Goal: Task Accomplishment & Management: Manage account settings

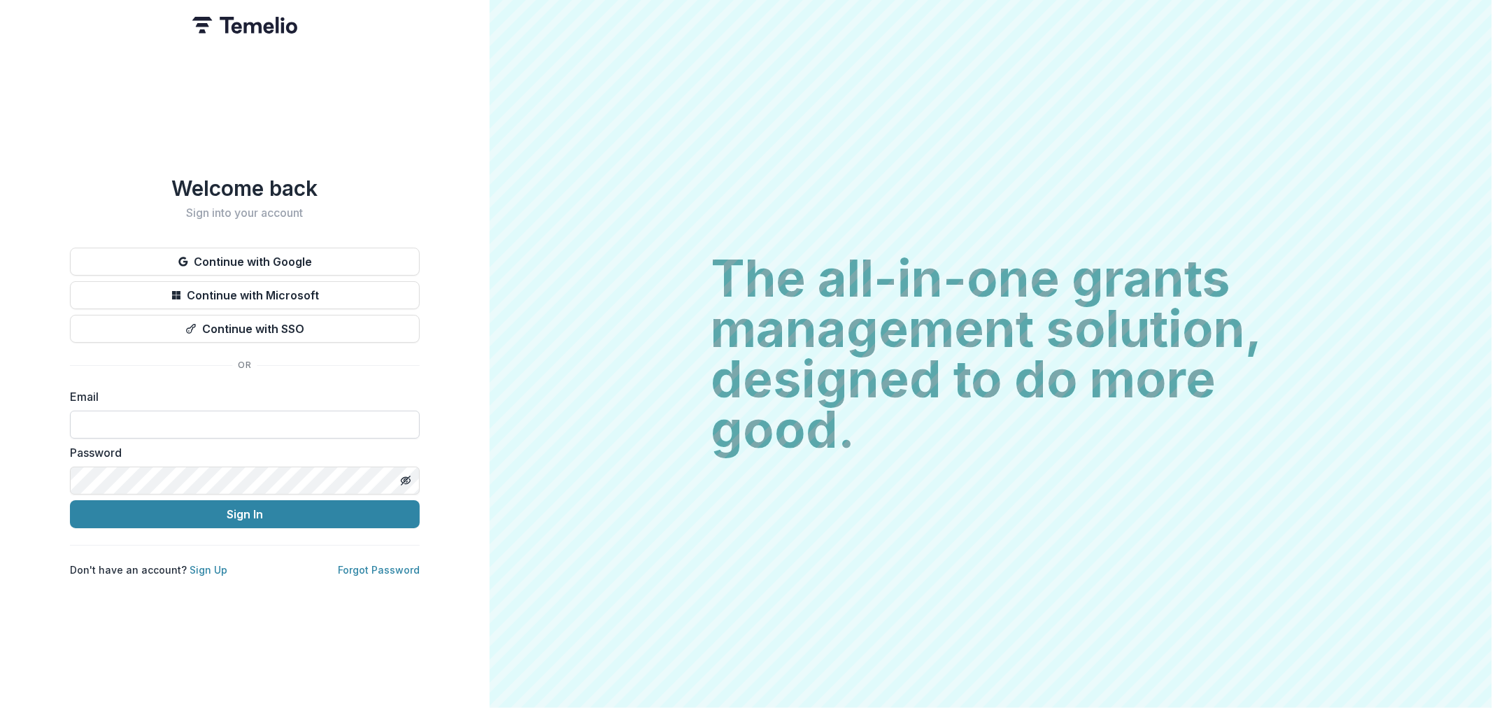
click at [171, 413] on input at bounding box center [245, 425] width 350 height 28
click at [0, 707] on com-1password-button at bounding box center [0, 708] width 0 height 0
type input "**********"
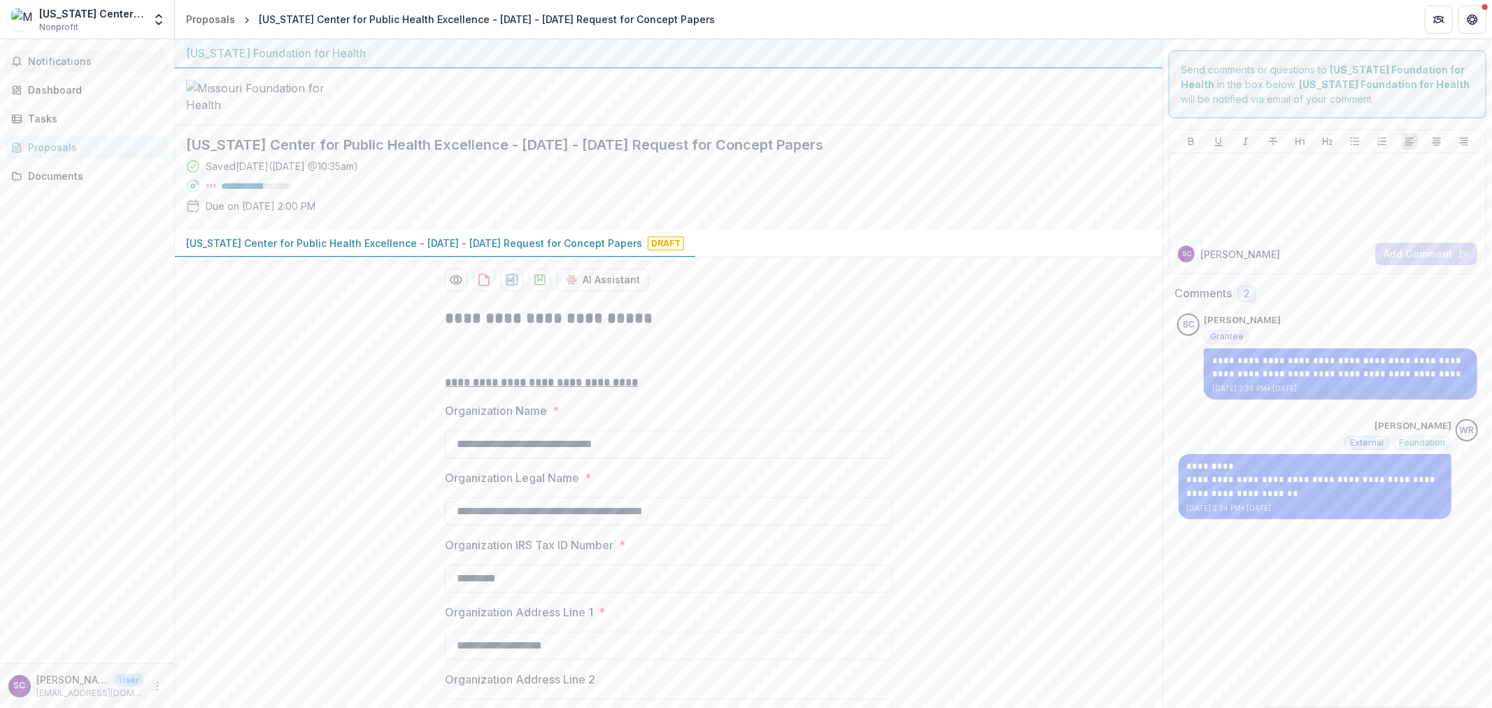
click at [25, 64] on button "Notifications" at bounding box center [87, 61] width 163 height 22
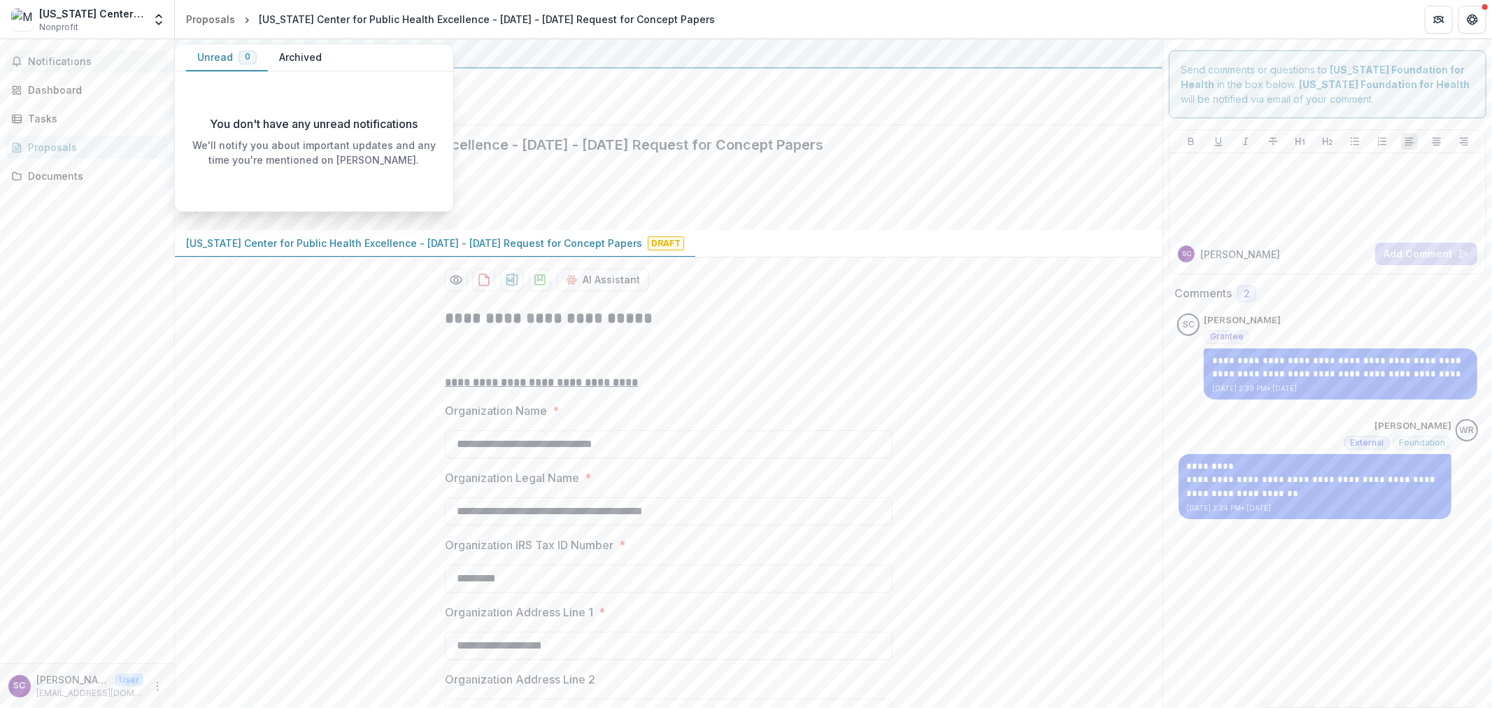
click at [64, 59] on span "Notifications" at bounding box center [95, 62] width 135 height 12
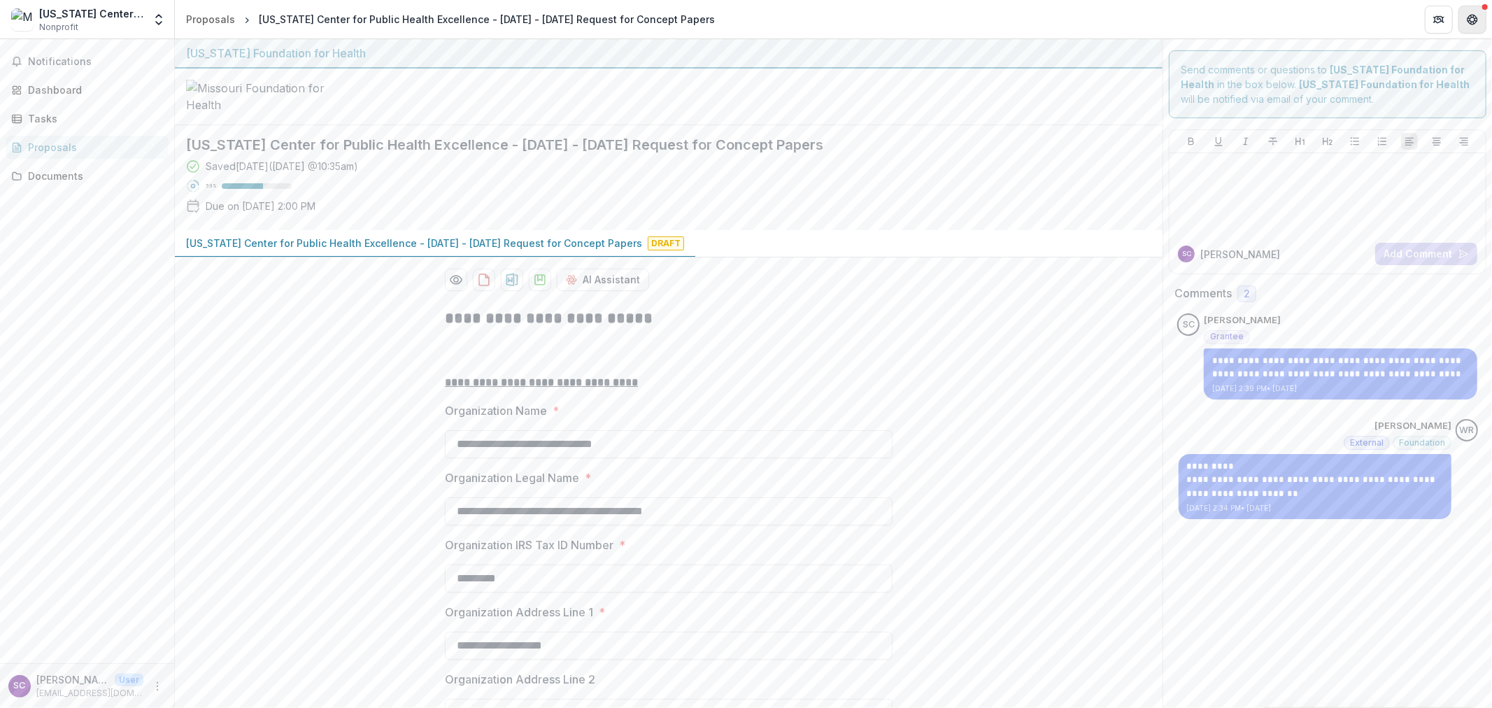
click at [1472, 14] on icon "Get Help" at bounding box center [1472, 19] width 11 height 11
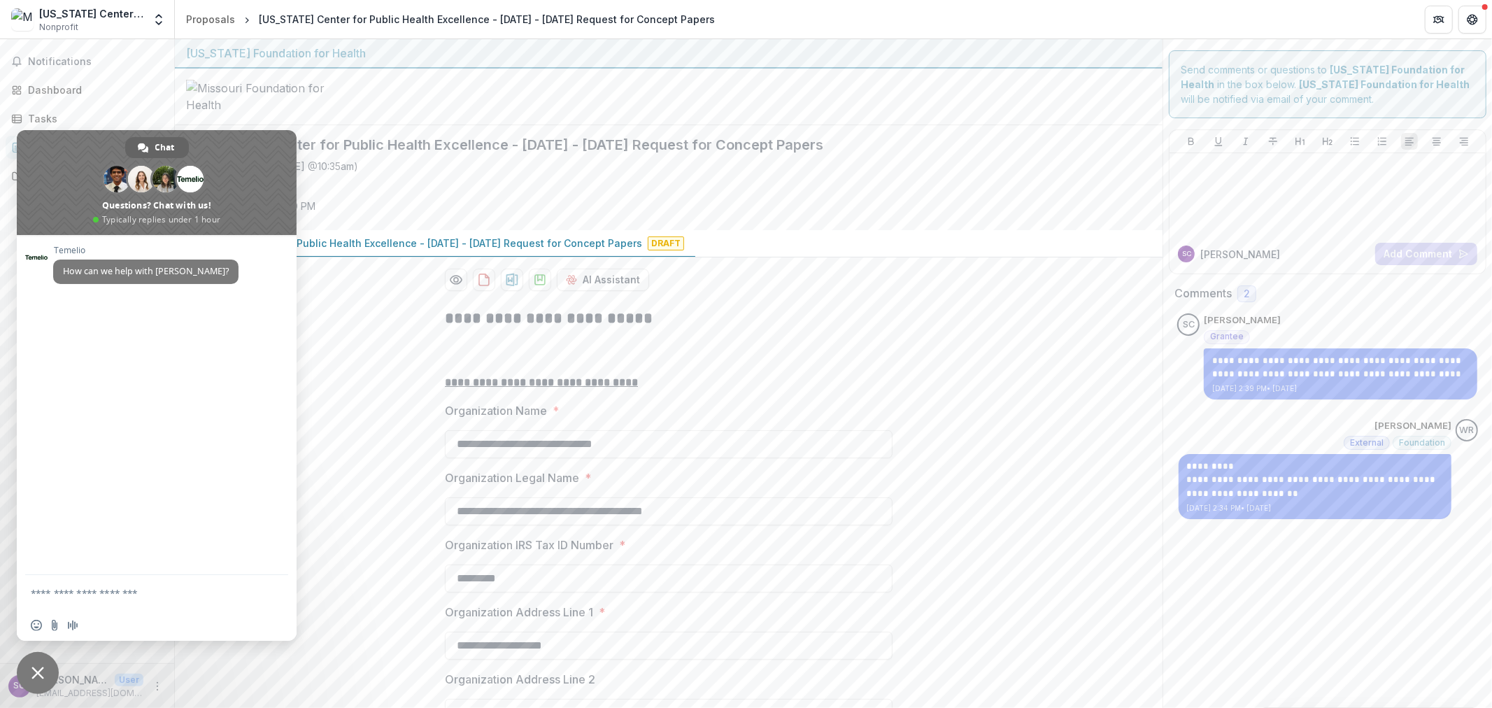
drag, startPoint x: 57, startPoint y: 670, endPoint x: 50, endPoint y: 661, distance: 10.9
click at [56, 672] on span "Close chat" at bounding box center [38, 673] width 42 height 42
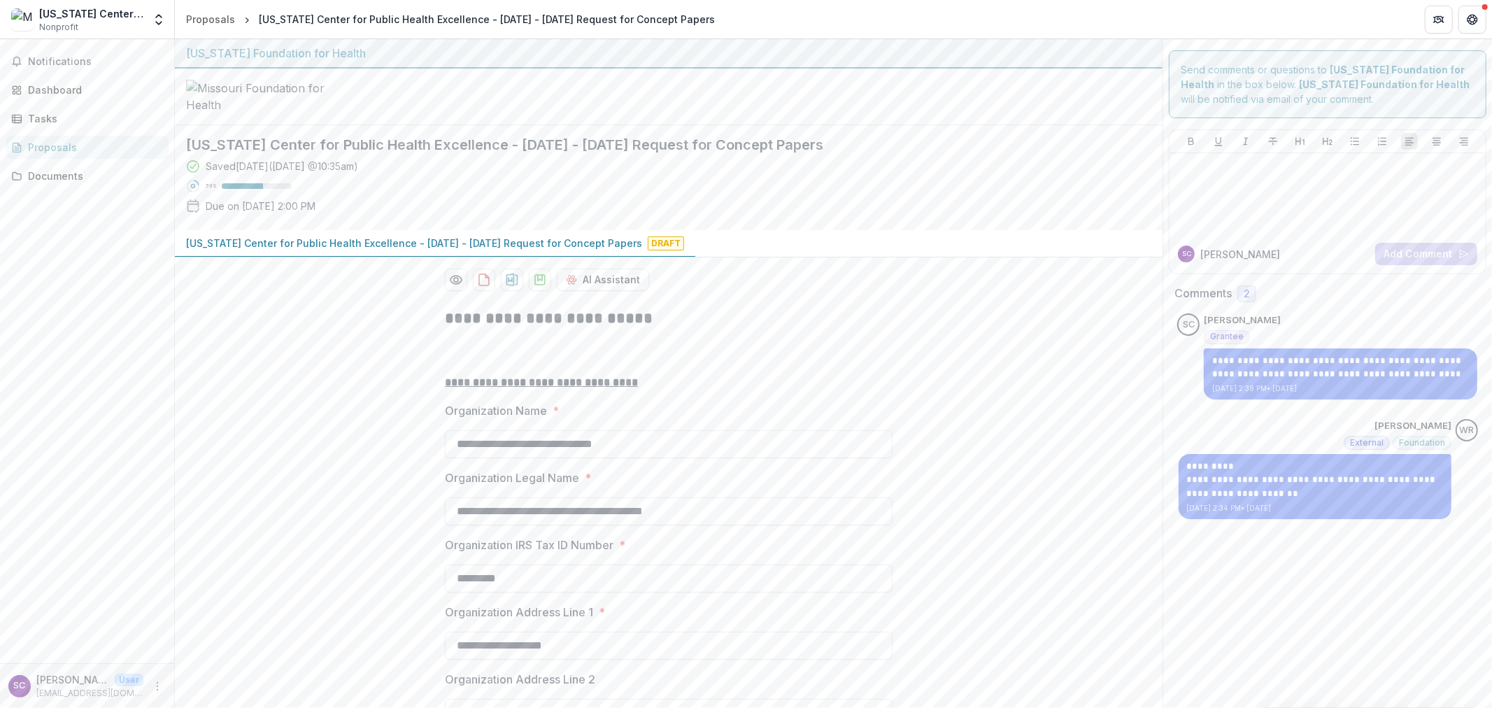
click at [48, 73] on div "Notifications Dashboard Tasks Proposals Documents" at bounding box center [87, 351] width 174 height 624
click at [38, 86] on div "Dashboard" at bounding box center [92, 90] width 129 height 15
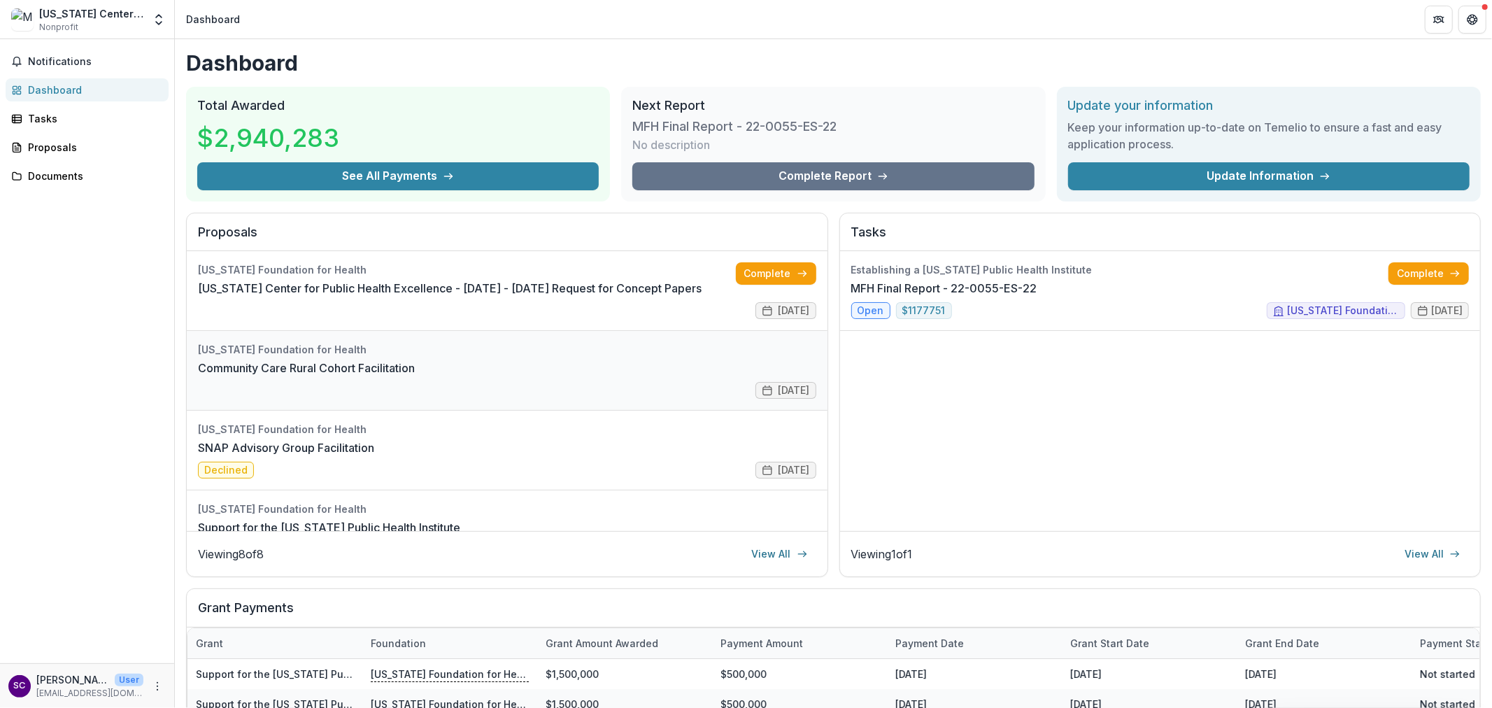
click at [415, 361] on link "Community Care Rural Cohort Facilitation" at bounding box center [306, 368] width 217 height 17
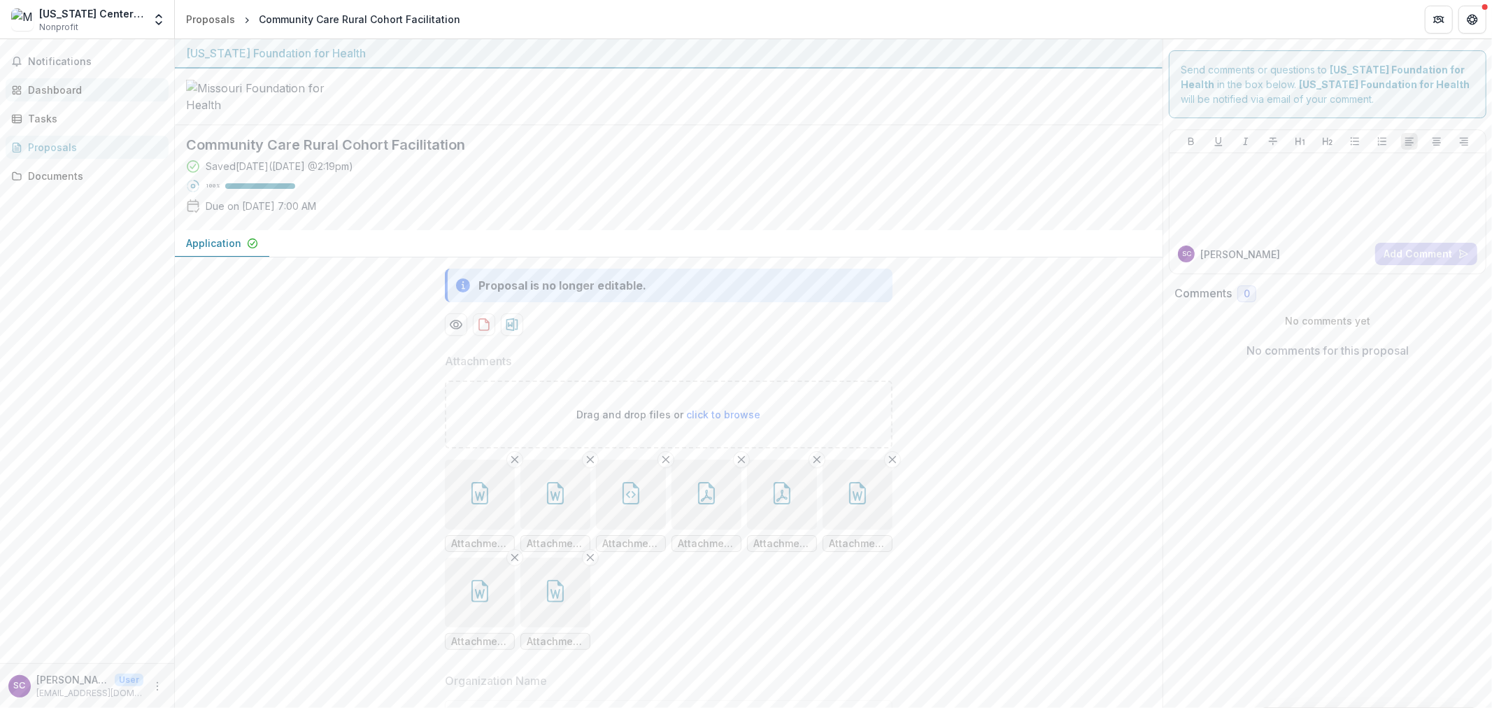
click at [73, 89] on div "Dashboard" at bounding box center [92, 90] width 129 height 15
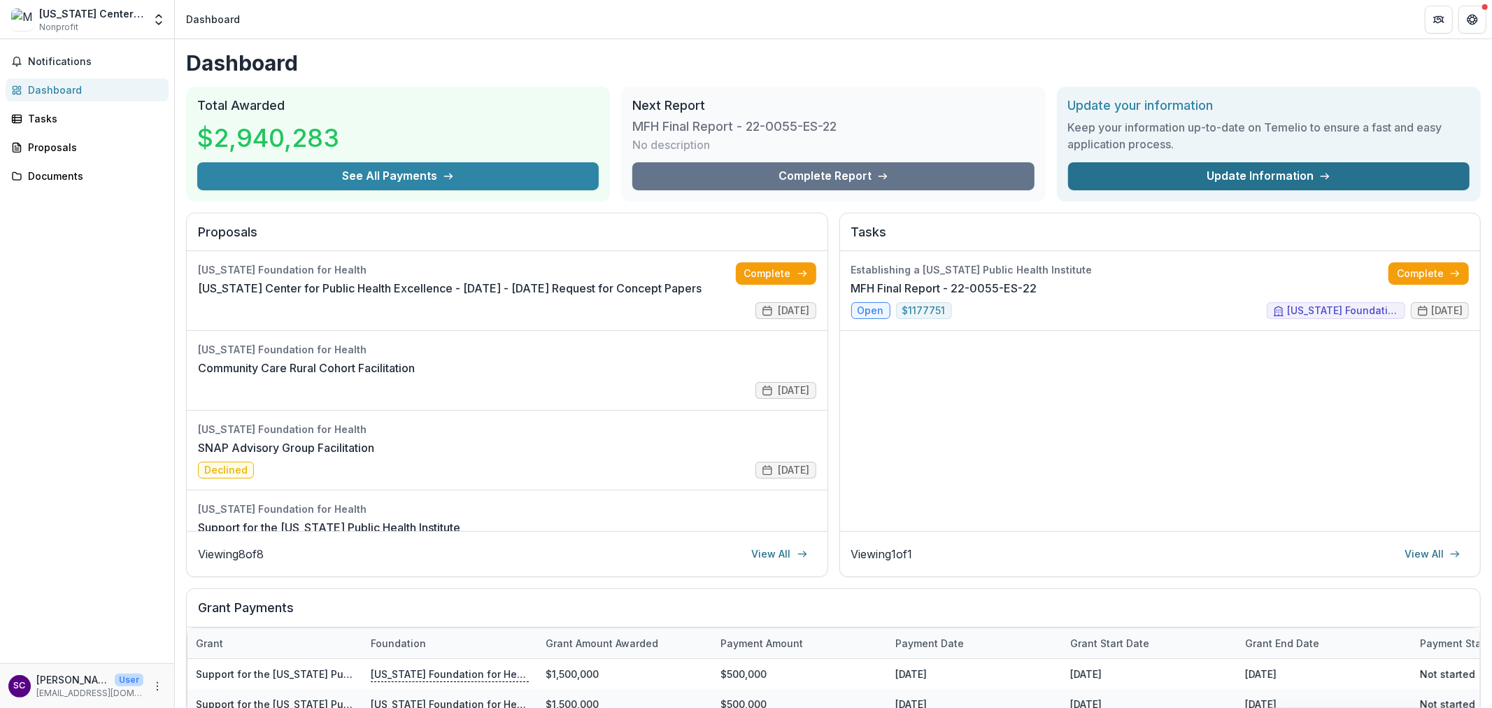
click at [1183, 165] on link "Update Information" at bounding box center [1269, 176] width 402 height 28
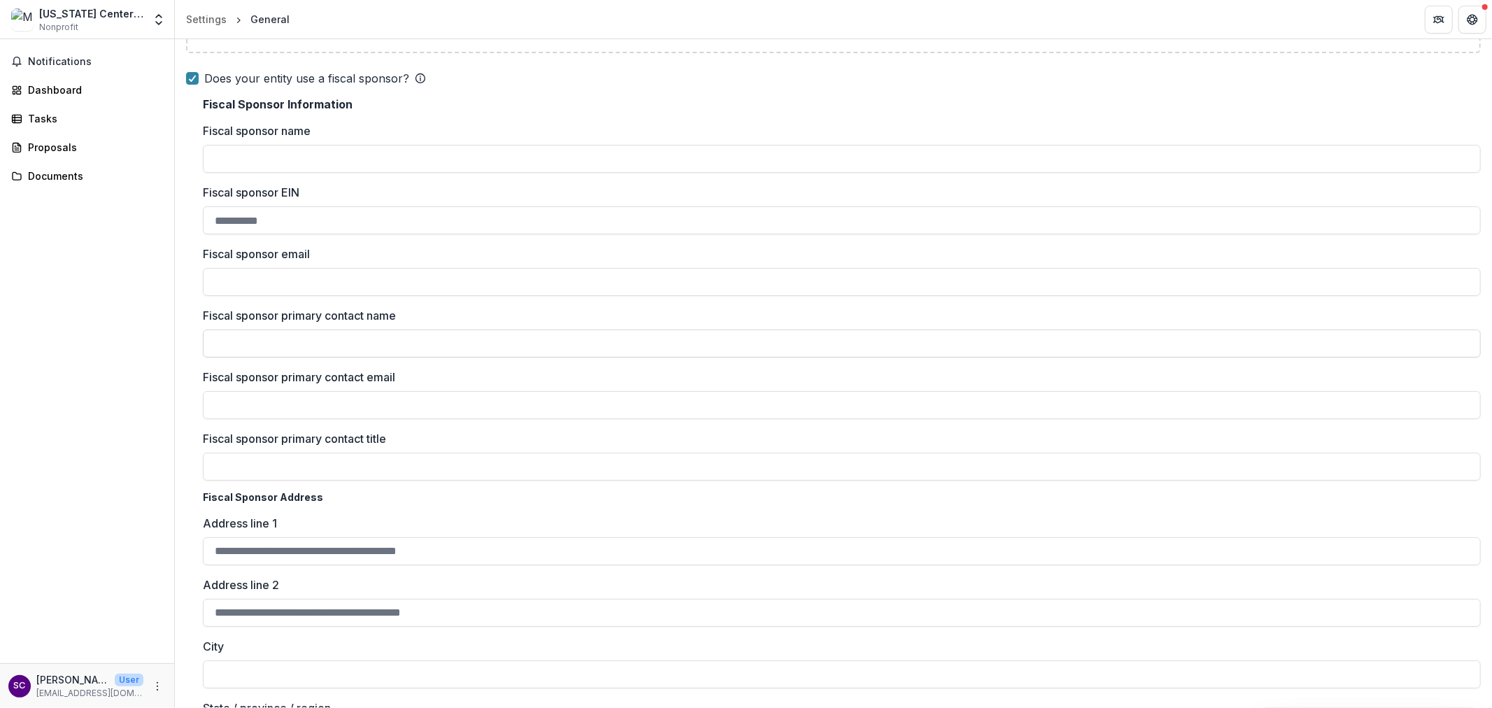
scroll to position [1166, 0]
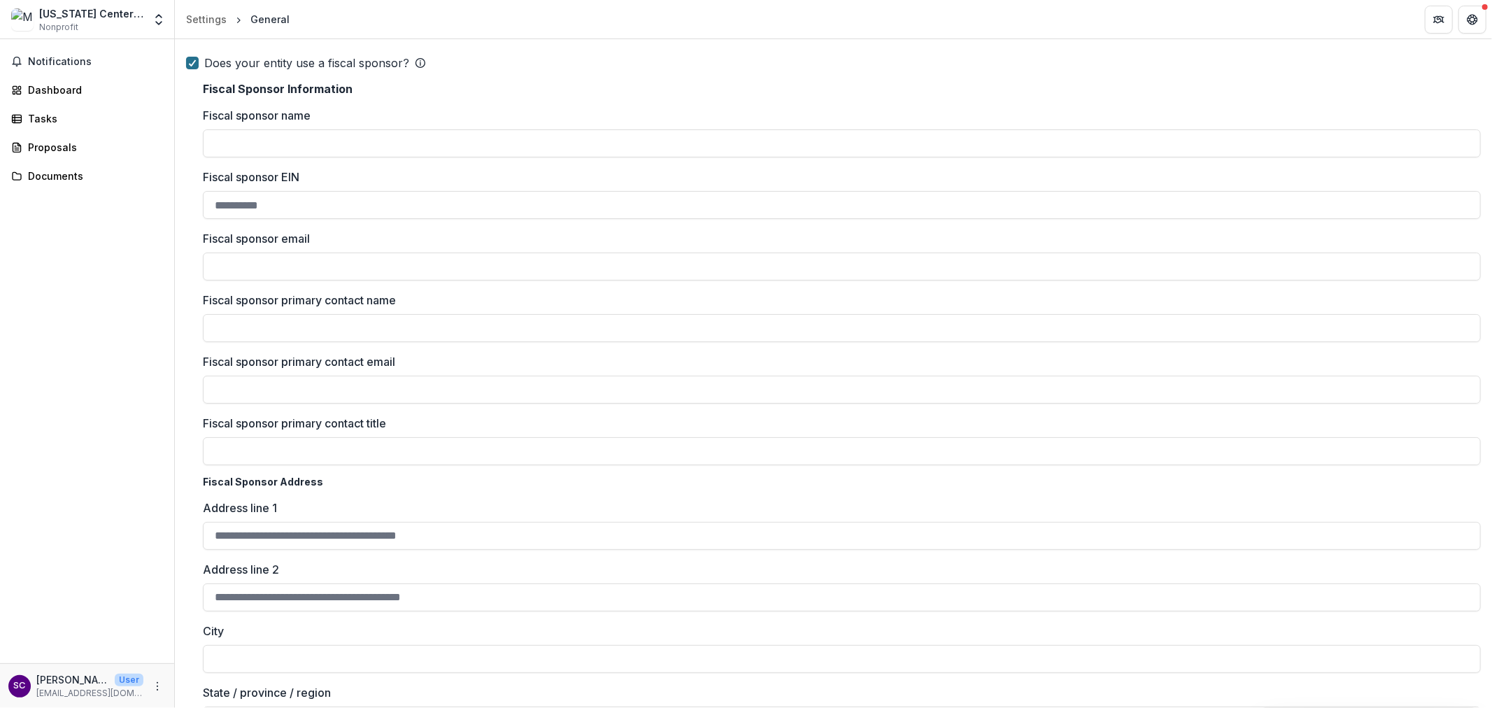
click at [186, 57] on span at bounding box center [192, 63] width 13 height 13
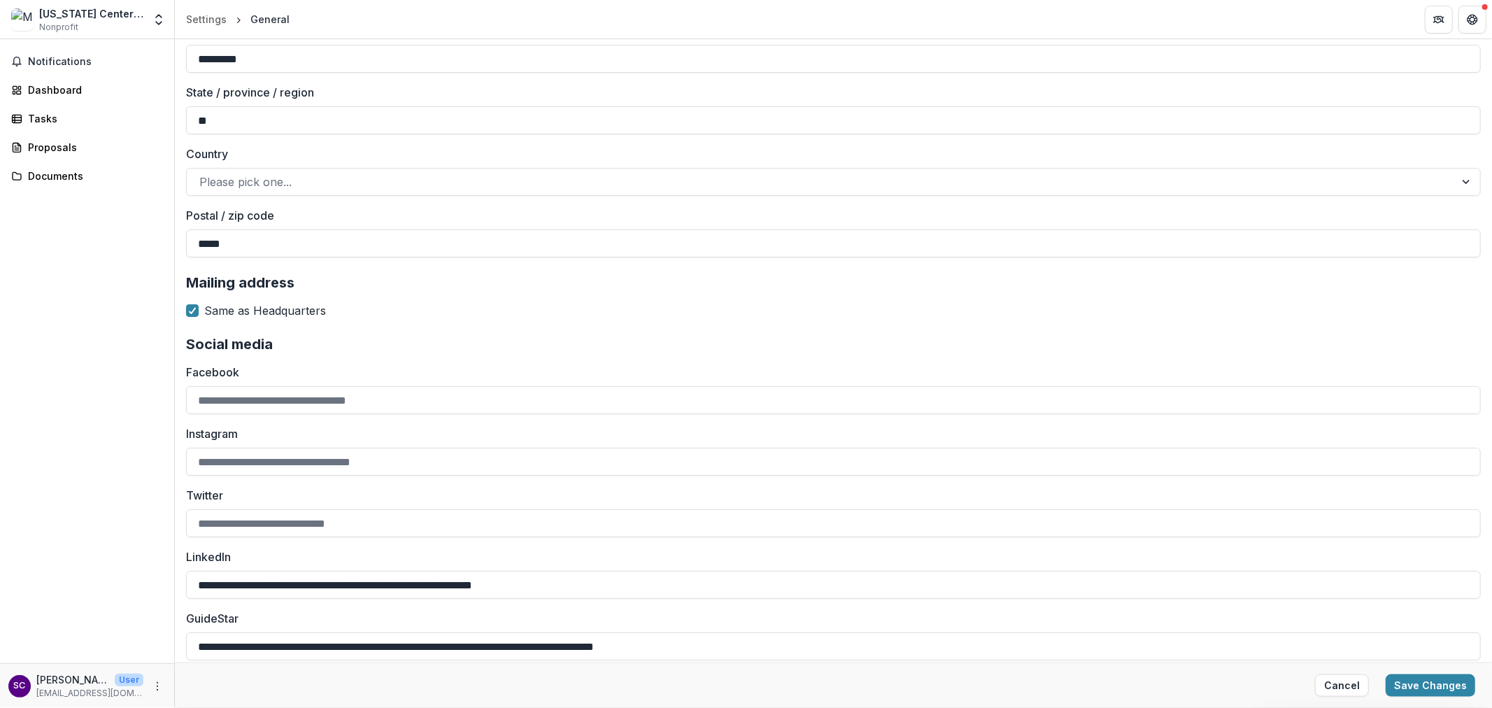
scroll to position [1388, 0]
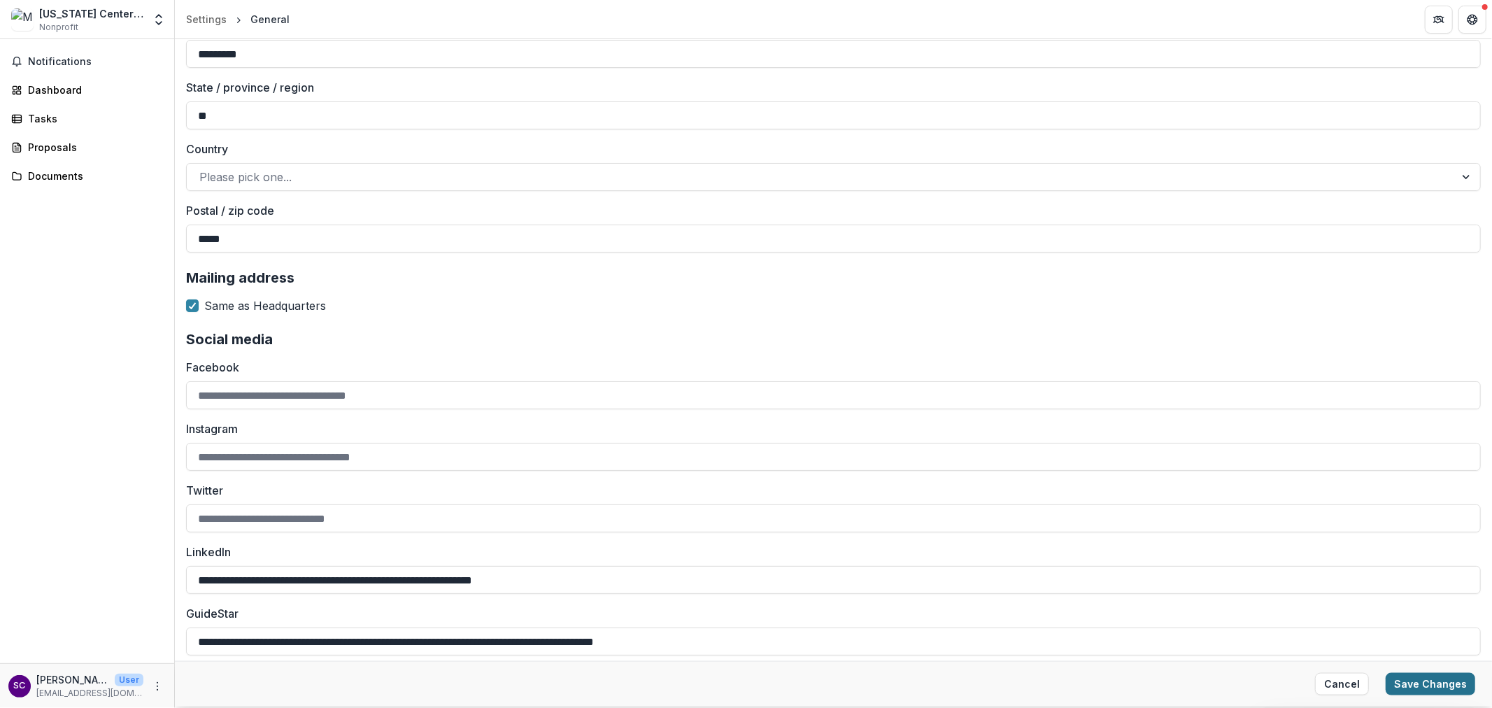
click at [1428, 675] on button "Save Changes" at bounding box center [1431, 684] width 90 height 22
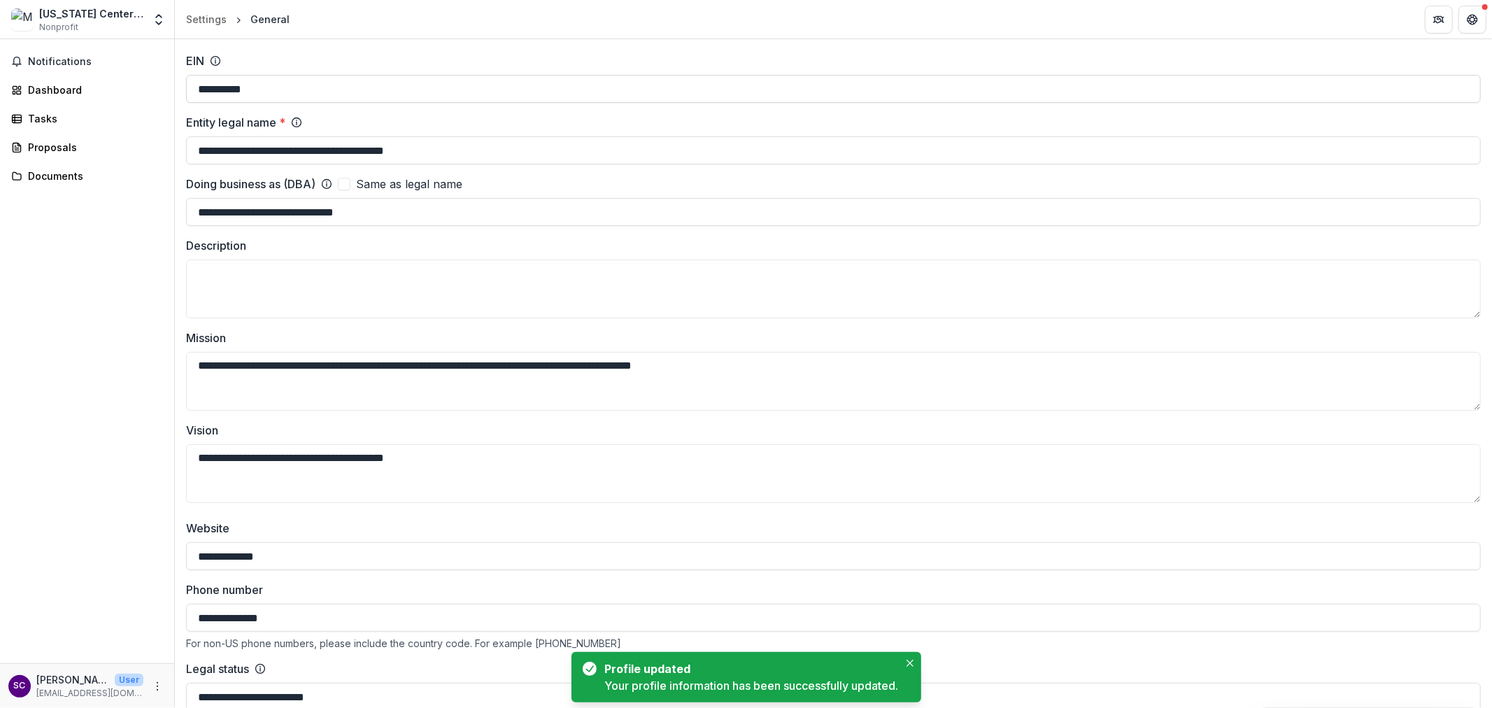
scroll to position [0, 0]
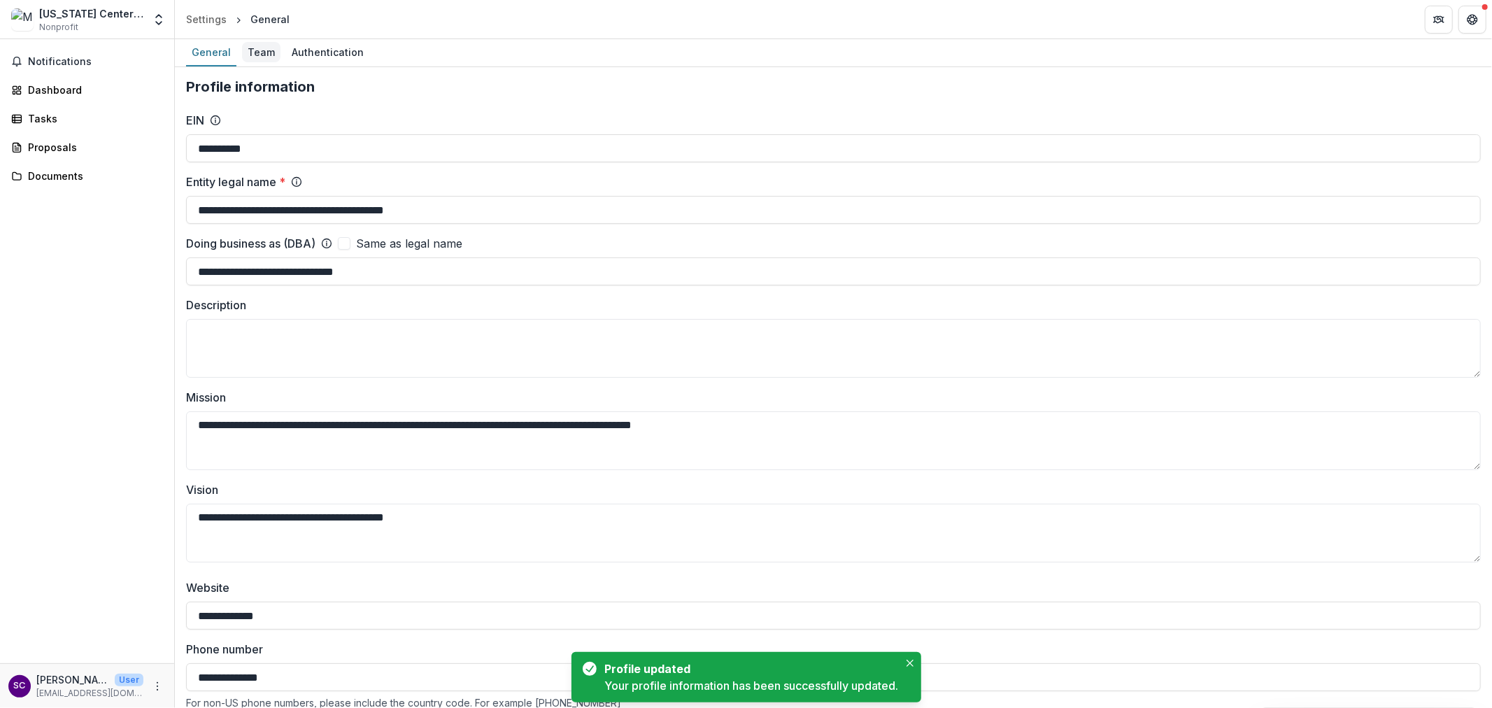
click at [264, 46] on div "Team" at bounding box center [261, 52] width 38 height 20
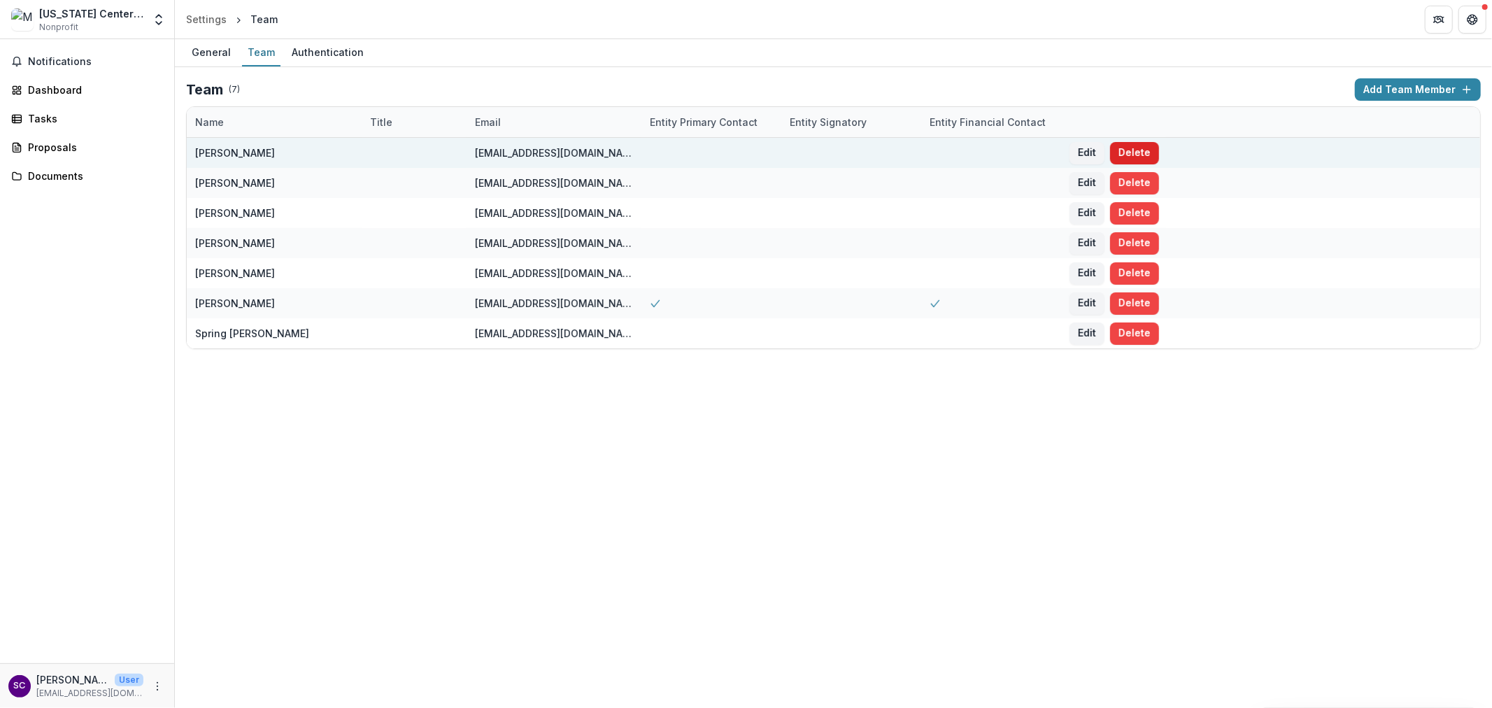
click at [1148, 153] on button "Delete" at bounding box center [1134, 153] width 49 height 22
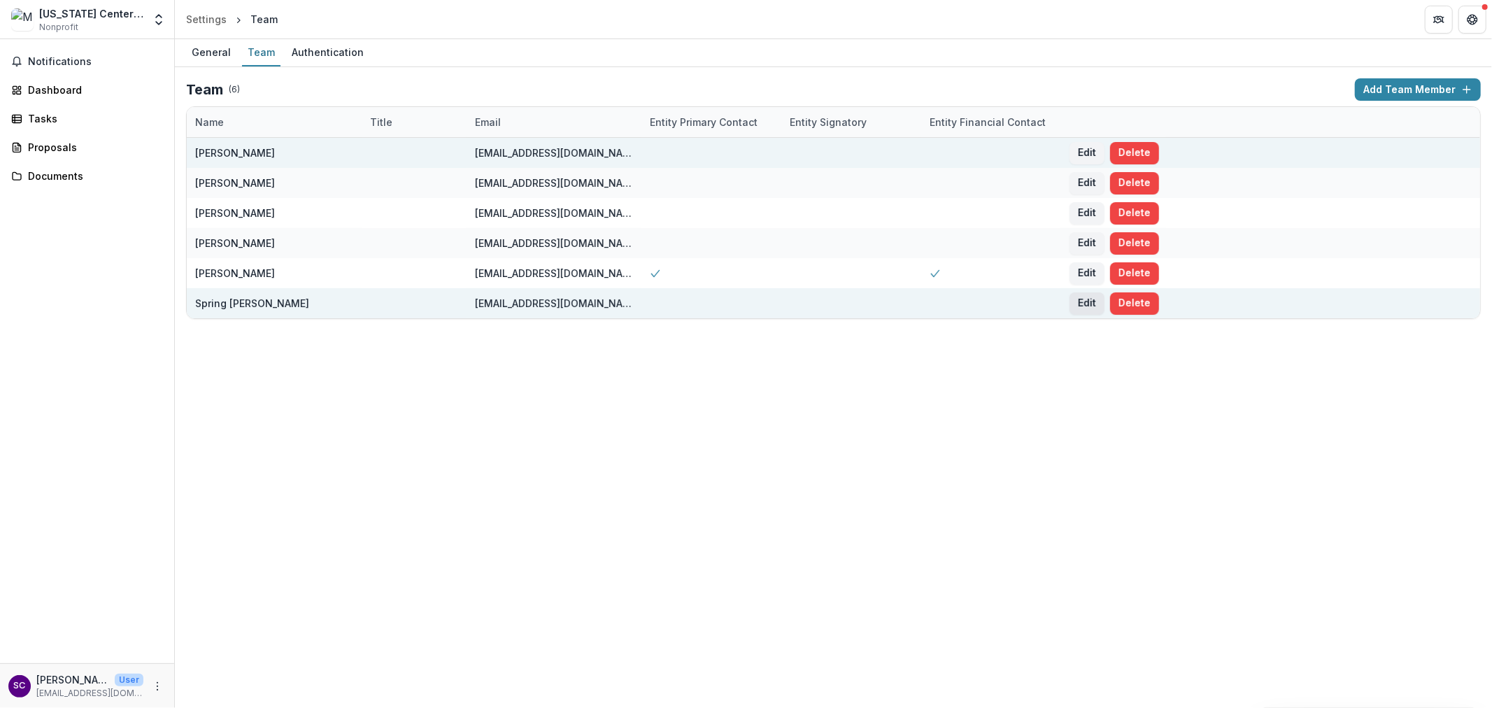
click at [1080, 298] on button "Edit" at bounding box center [1087, 303] width 35 height 22
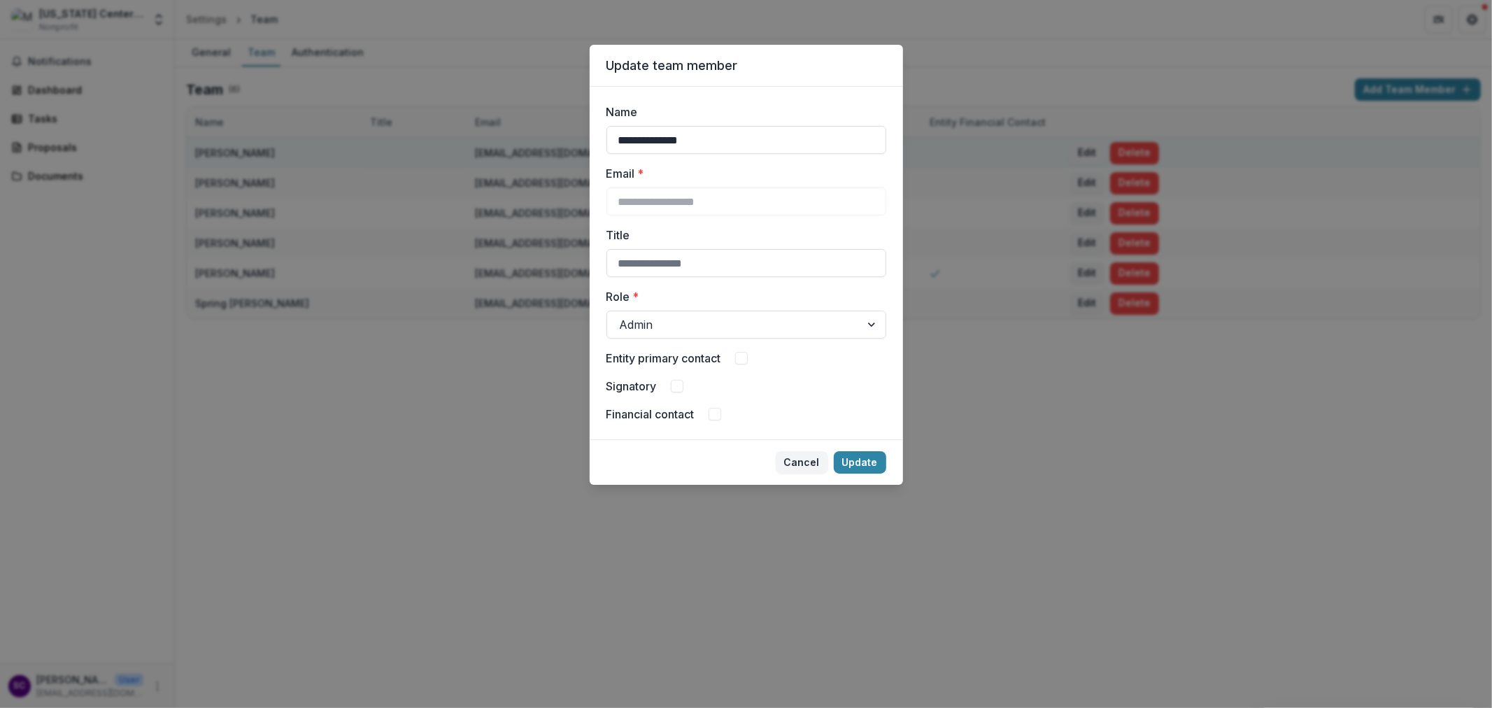
click at [673, 385] on span at bounding box center [677, 386] width 13 height 13
click at [857, 463] on button "Update" at bounding box center [860, 462] width 52 height 22
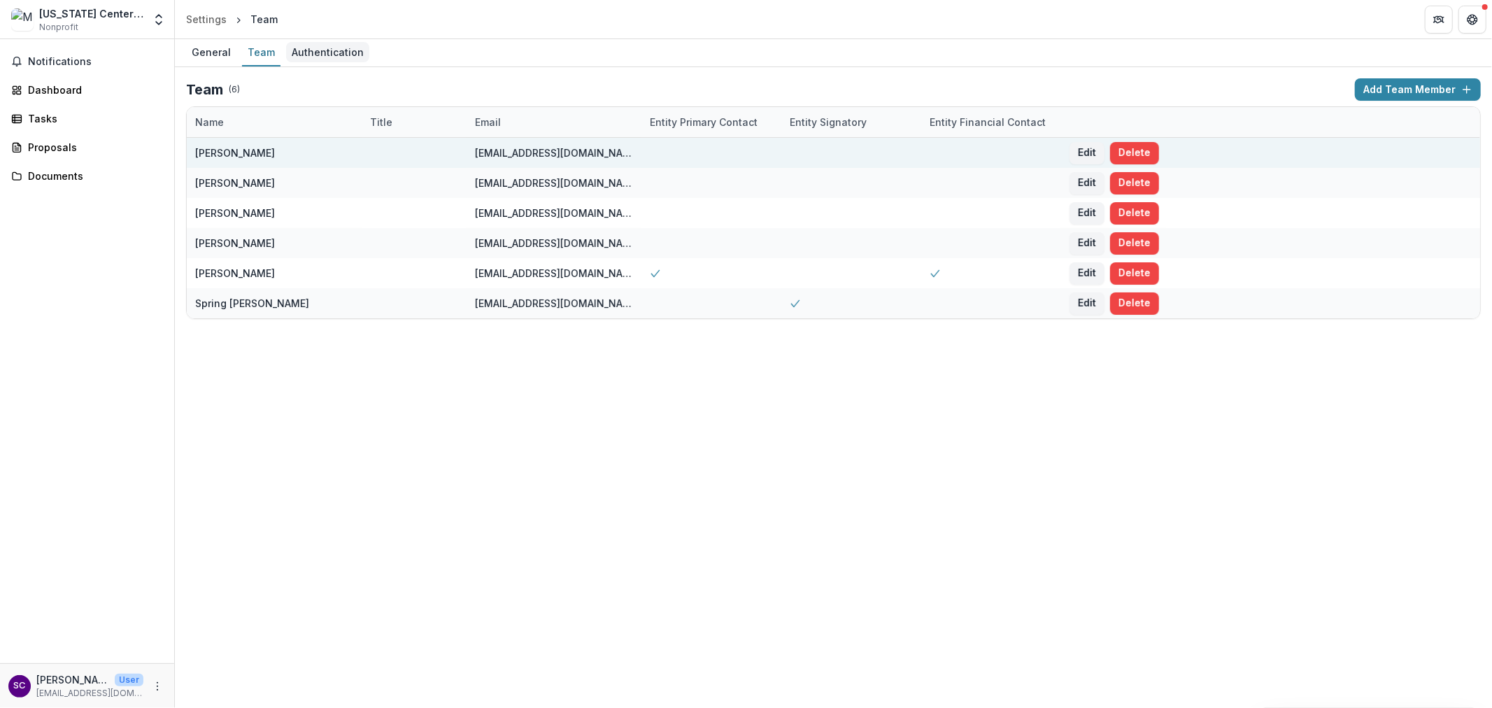
click at [308, 45] on div "Authentication" at bounding box center [327, 52] width 83 height 20
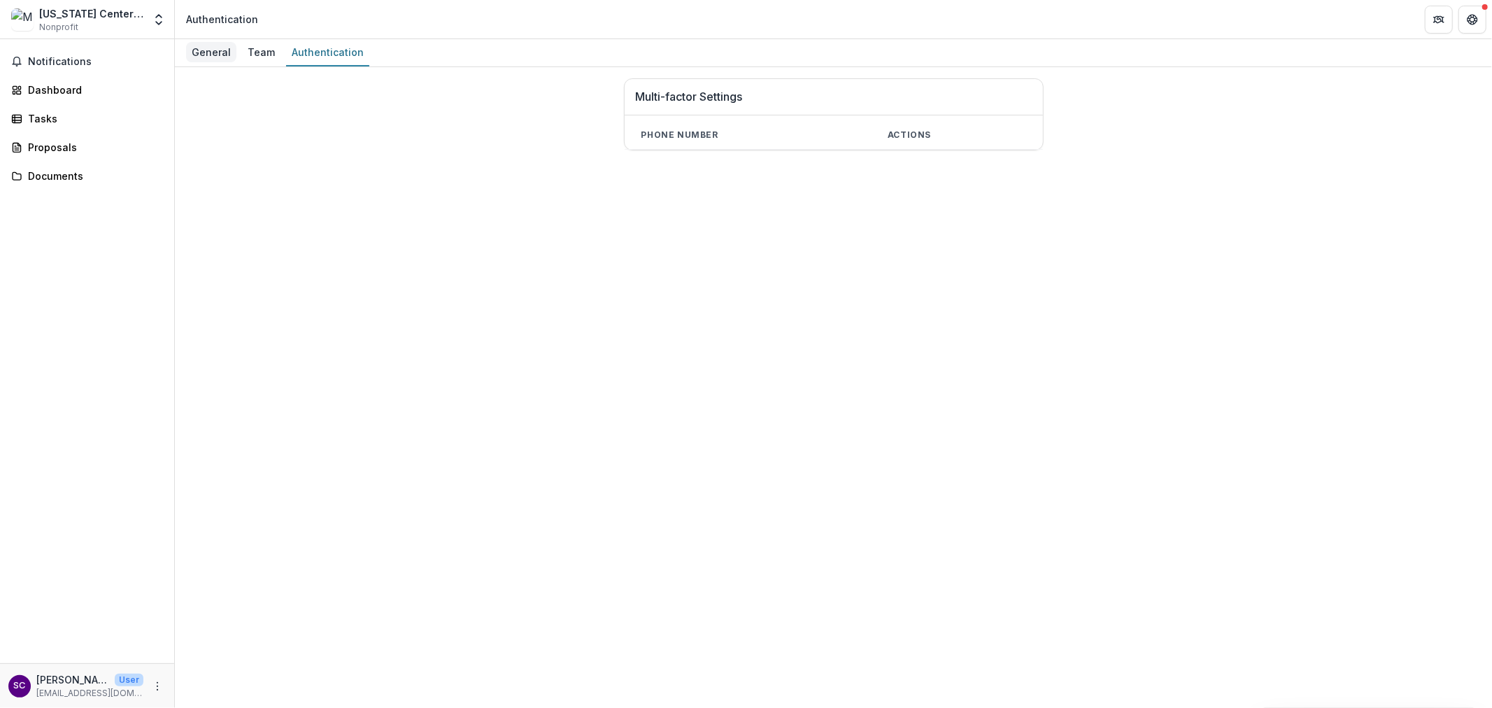
click at [211, 52] on div "General" at bounding box center [211, 52] width 50 height 20
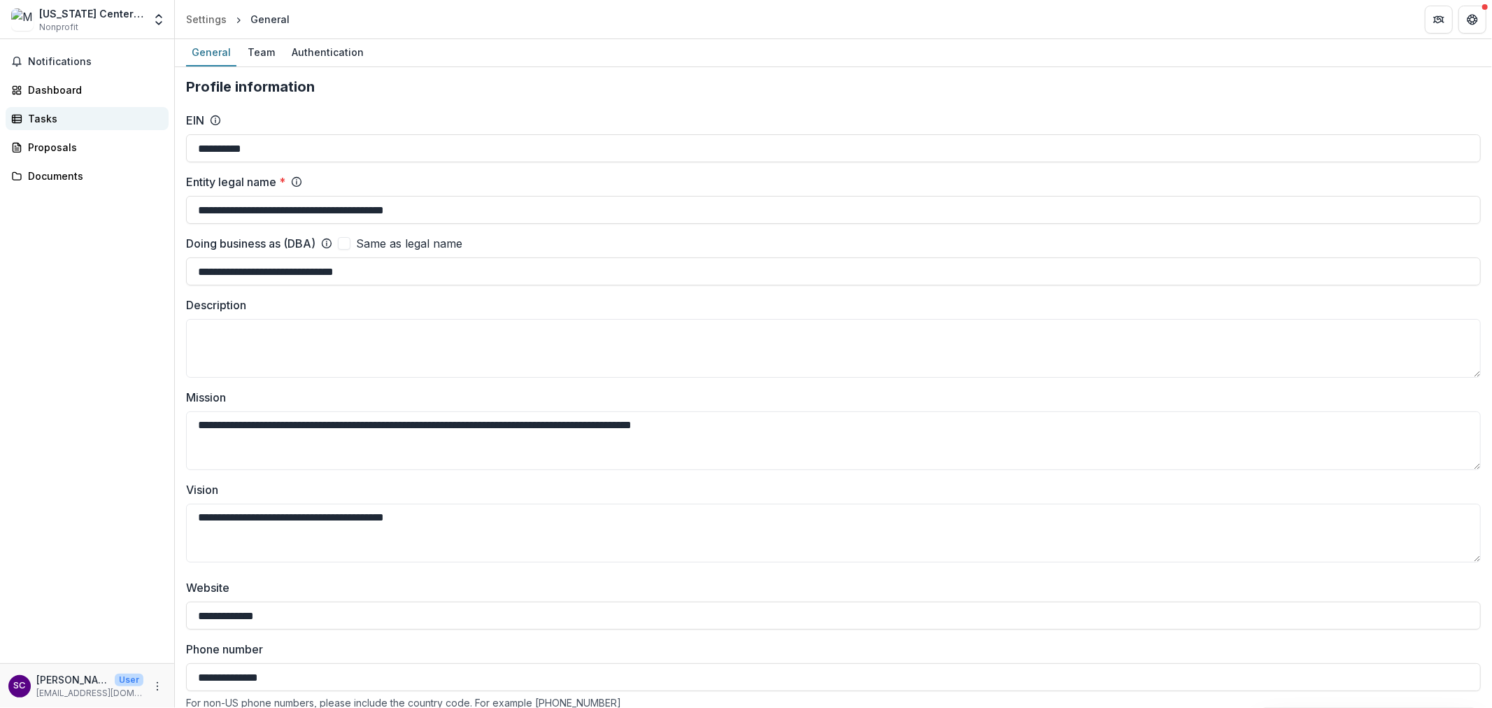
click at [48, 117] on div "Tasks" at bounding box center [92, 118] width 129 height 15
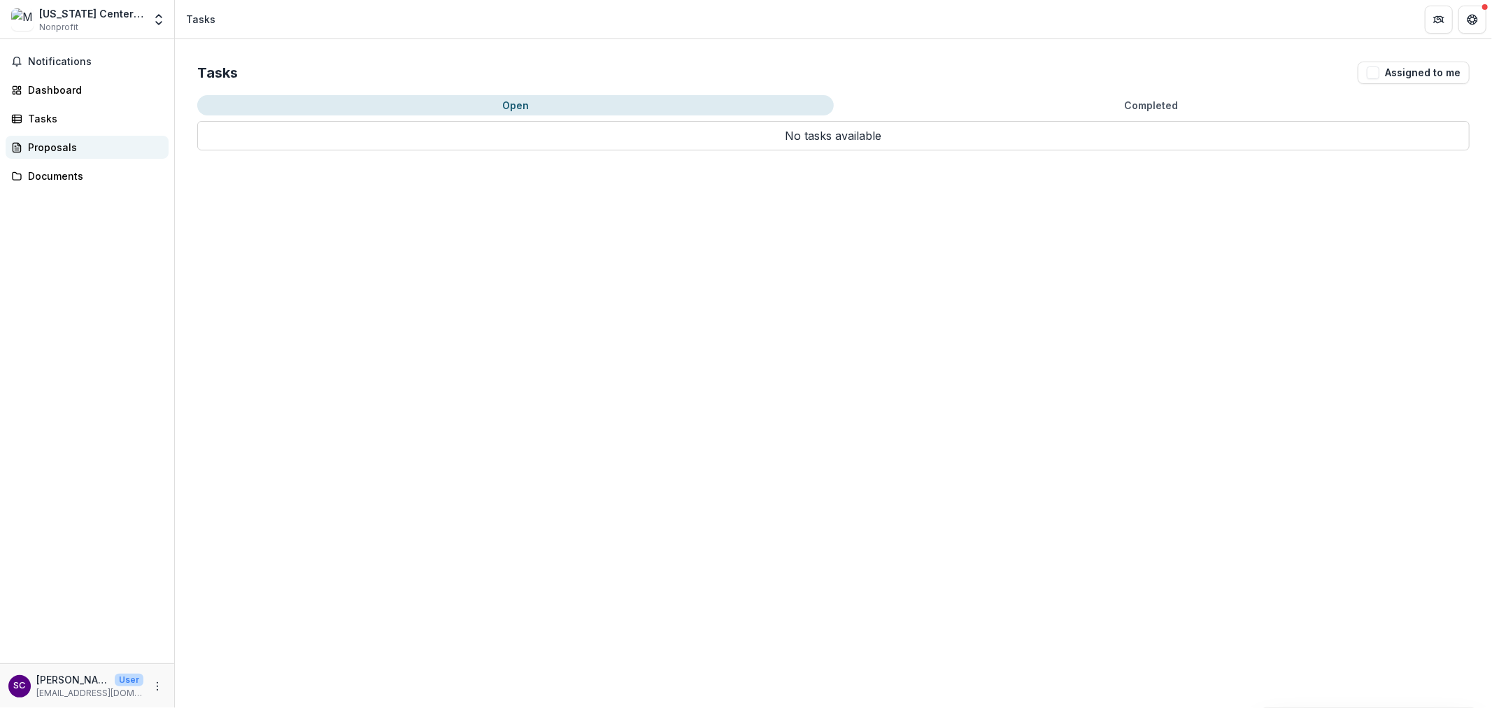
click at [66, 145] on div "Proposals" at bounding box center [92, 147] width 129 height 15
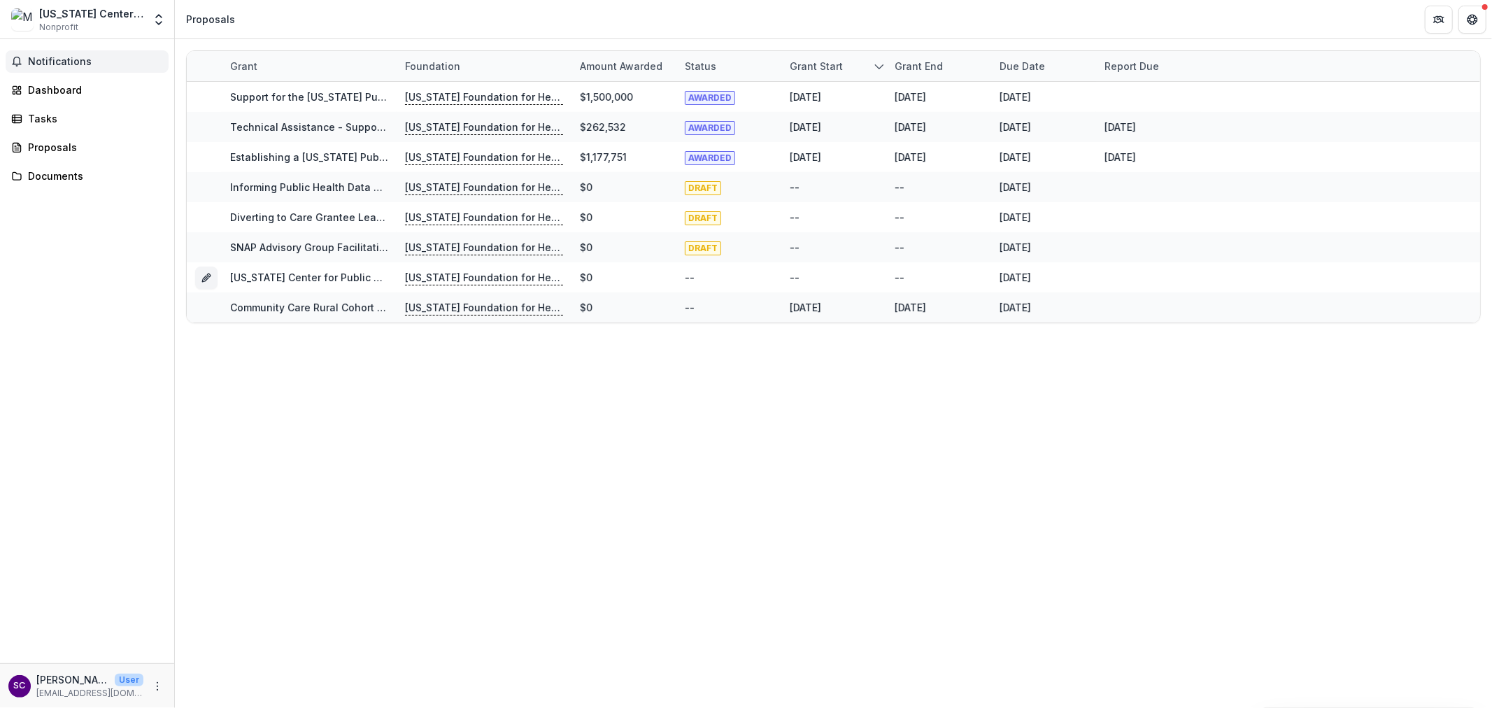
click at [64, 58] on span "Notifications" at bounding box center [95, 62] width 135 height 12
click at [612, 474] on div "Grant Foundation Amount awarded Status Grant start Grant end Due Date Report Du…" at bounding box center [834, 373] width 1318 height 669
click at [781, 533] on div "Grant Foundation Amount awarded Status Grant start Grant end Due Date Report Du…" at bounding box center [834, 373] width 1318 height 669
